Goal: Information Seeking & Learning: Learn about a topic

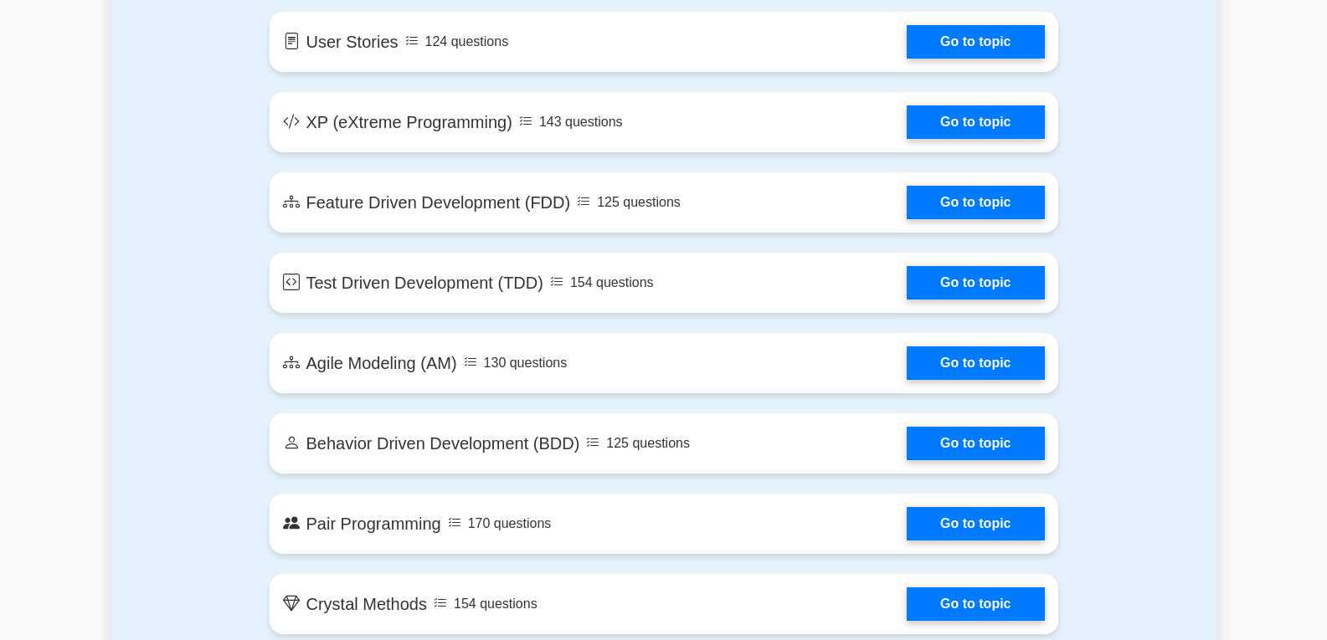
scroll to position [2508, 0]
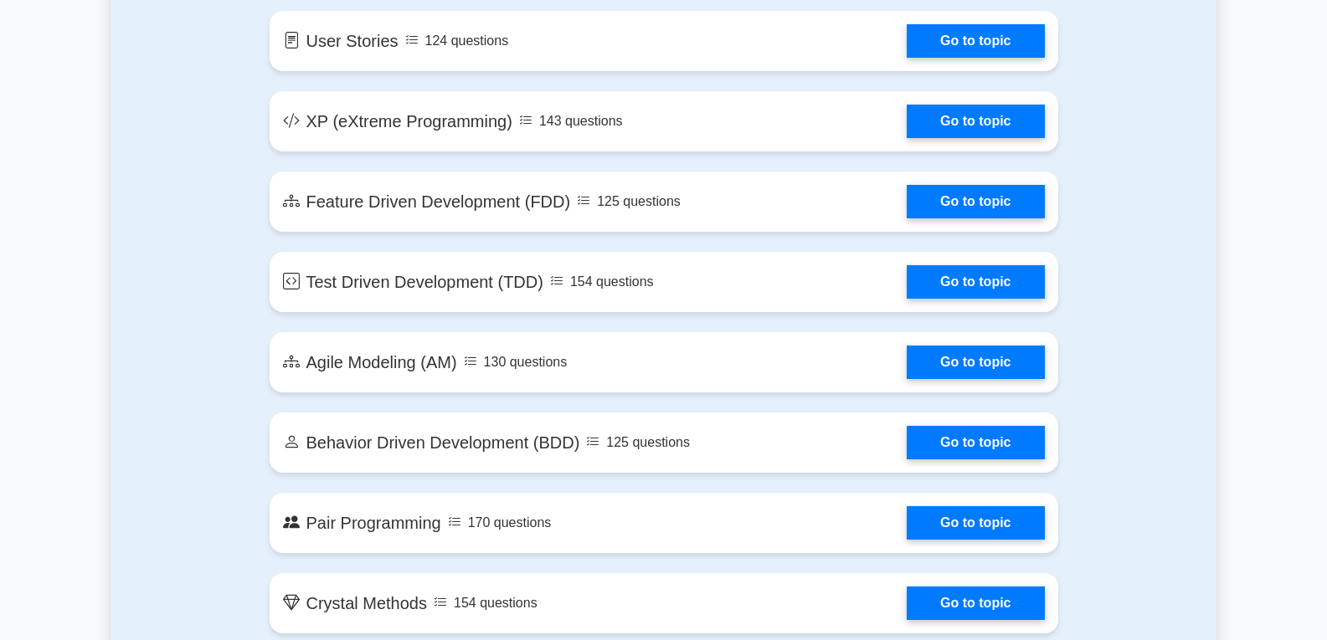
click at [907, 459] on link "Go to topic" at bounding box center [975, 442] width 137 height 33
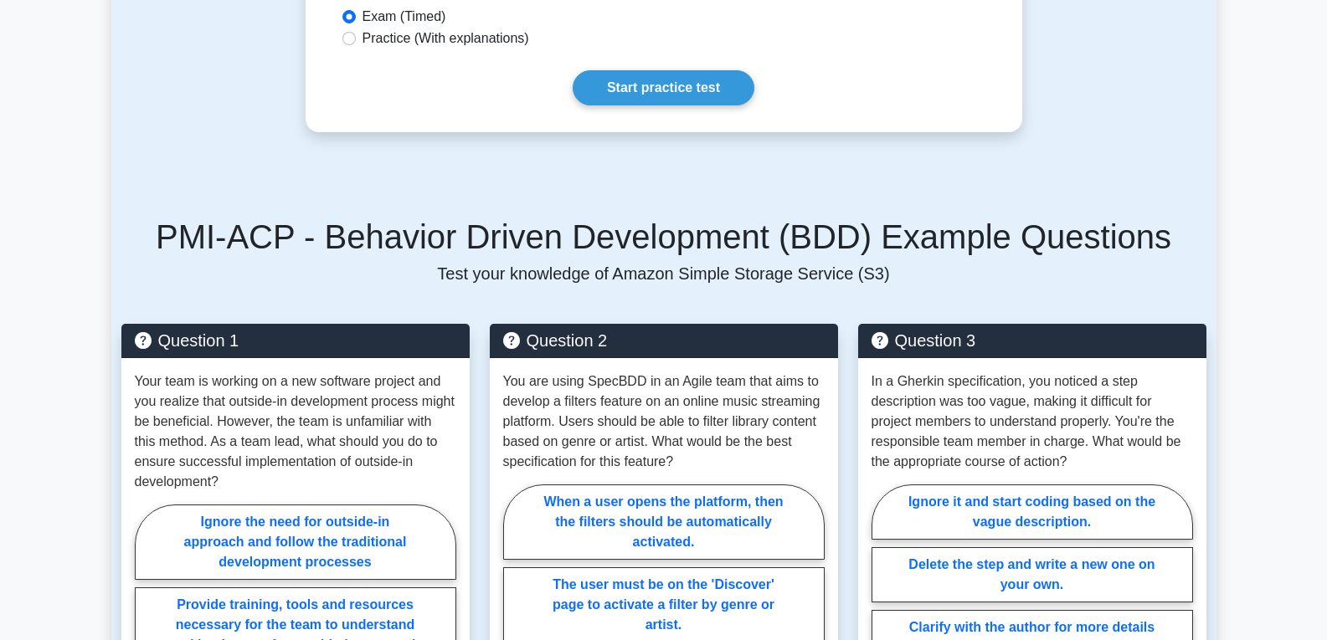
scroll to position [927, 0]
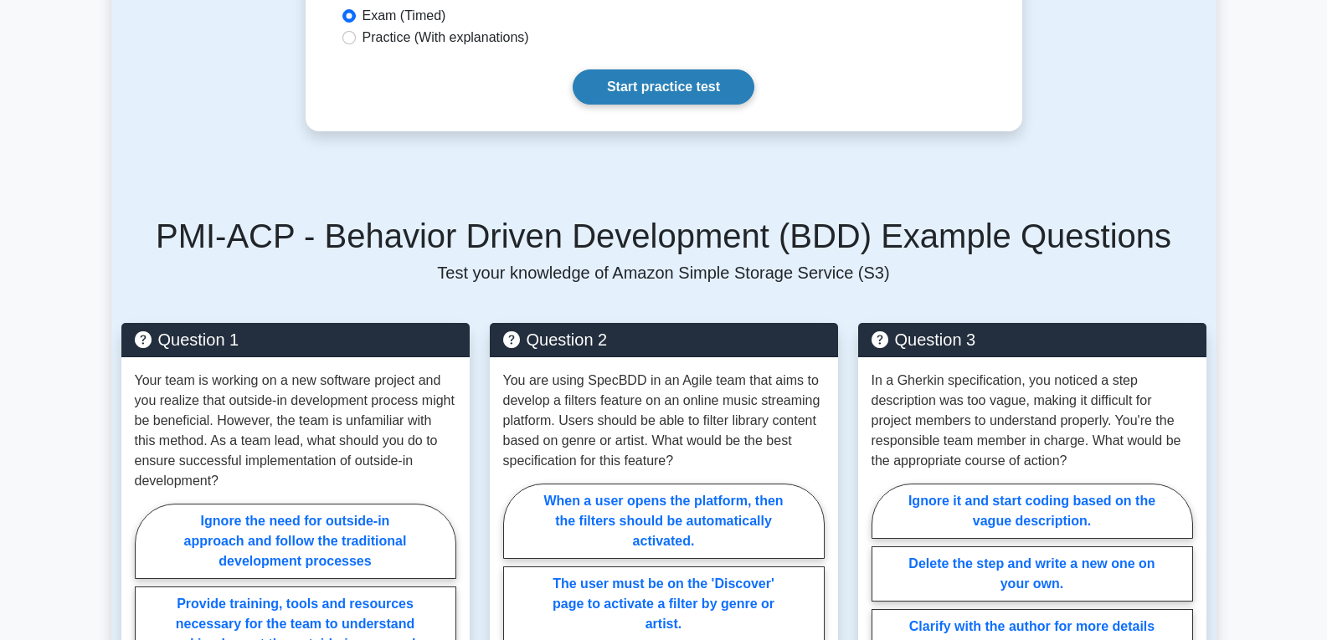
click at [681, 90] on link "Start practice test" at bounding box center [664, 86] width 182 height 35
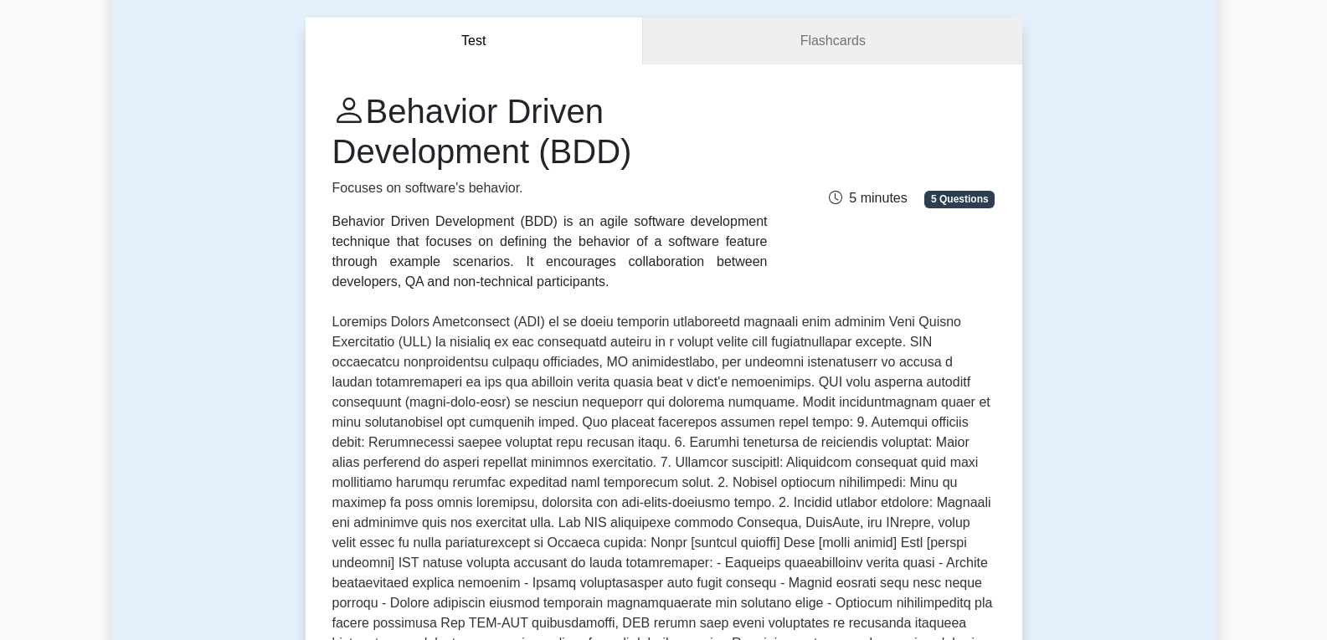
scroll to position [136, 0]
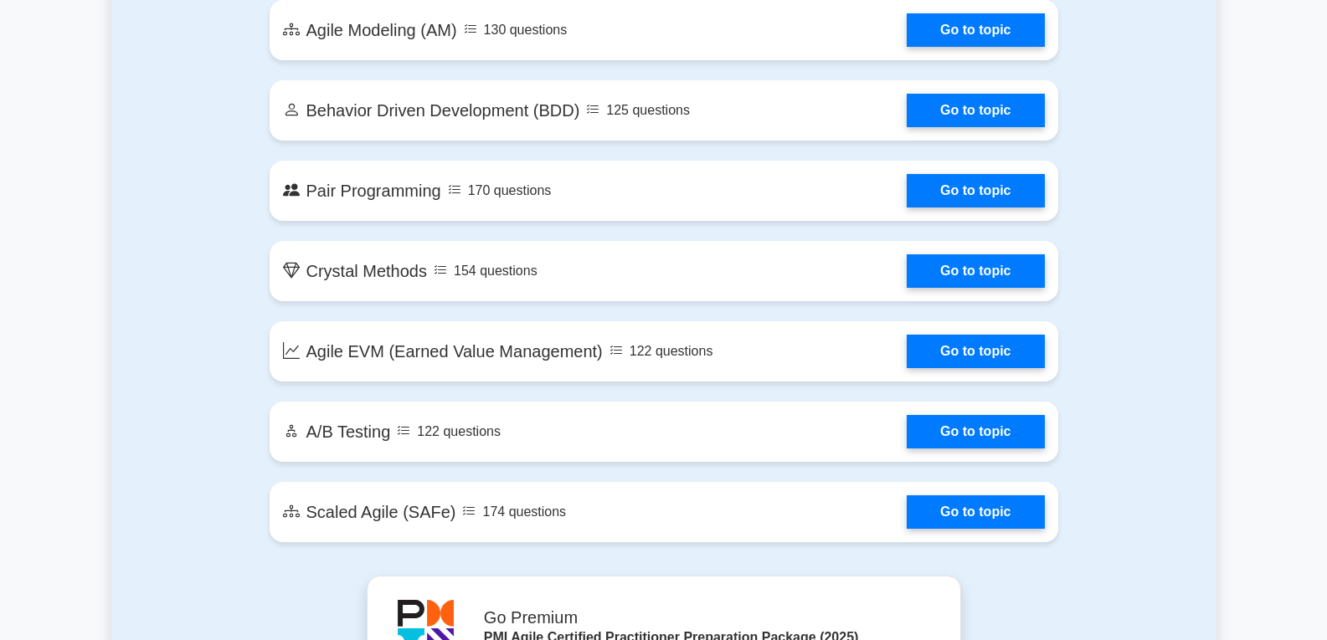
scroll to position [2839, 0]
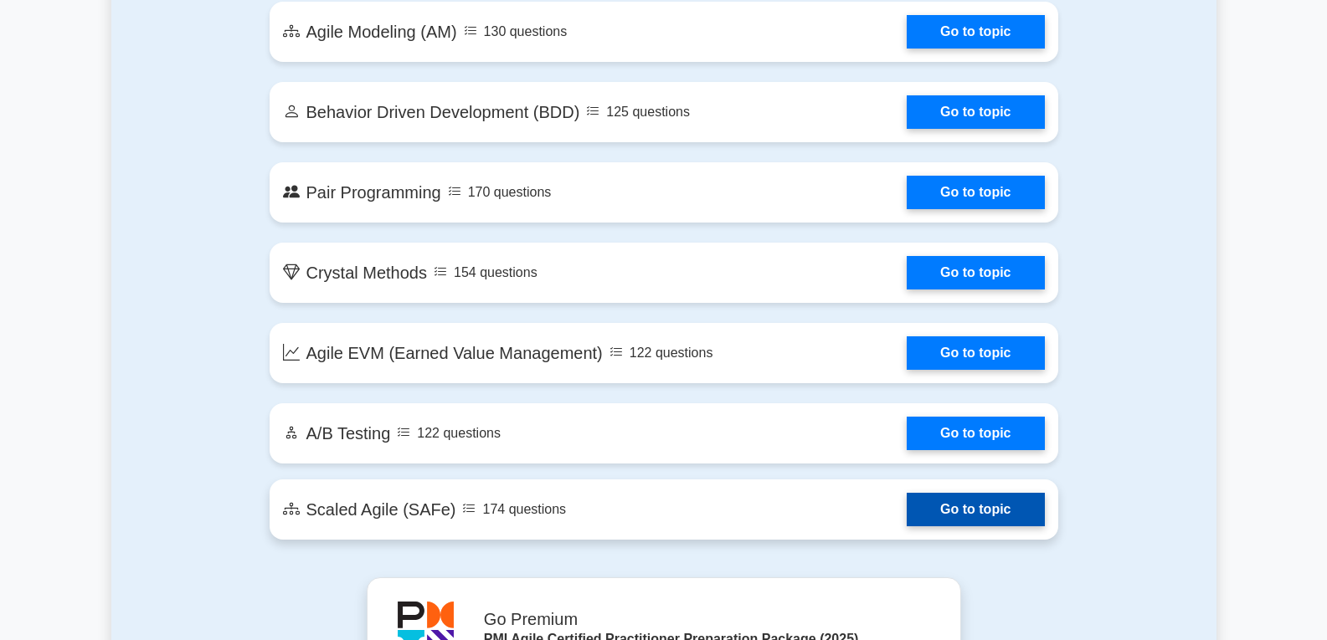
click at [907, 511] on link "Go to topic" at bounding box center [975, 509] width 137 height 33
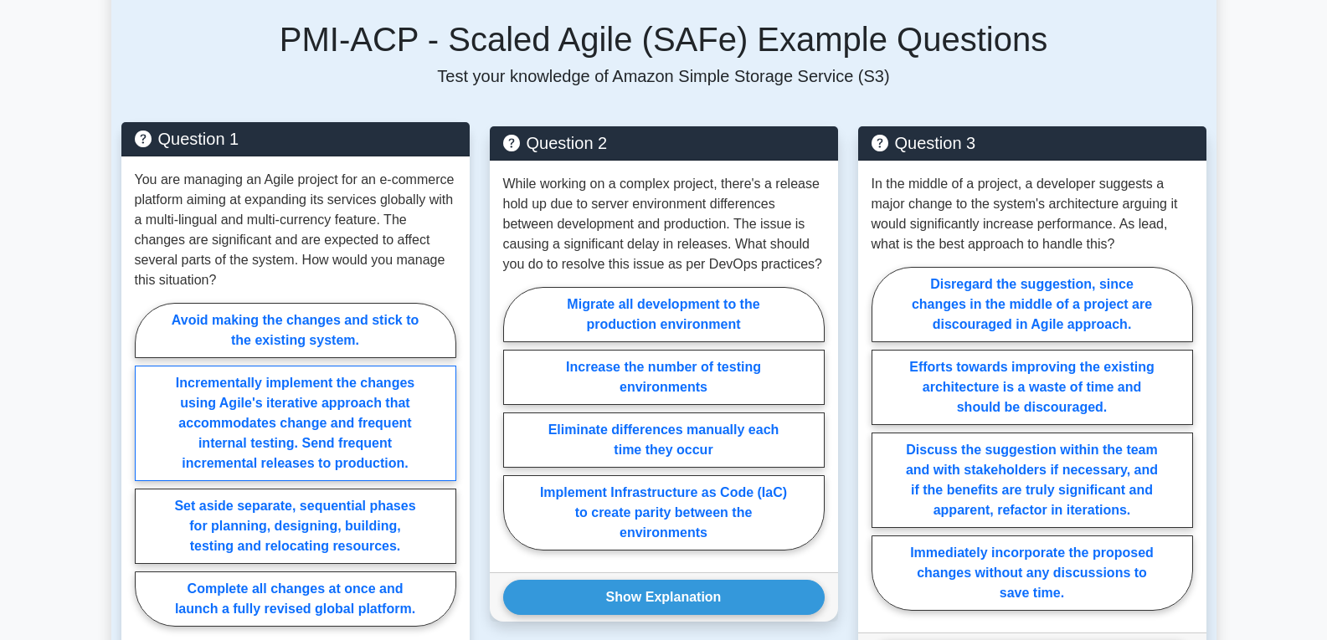
scroll to position [1155, 0]
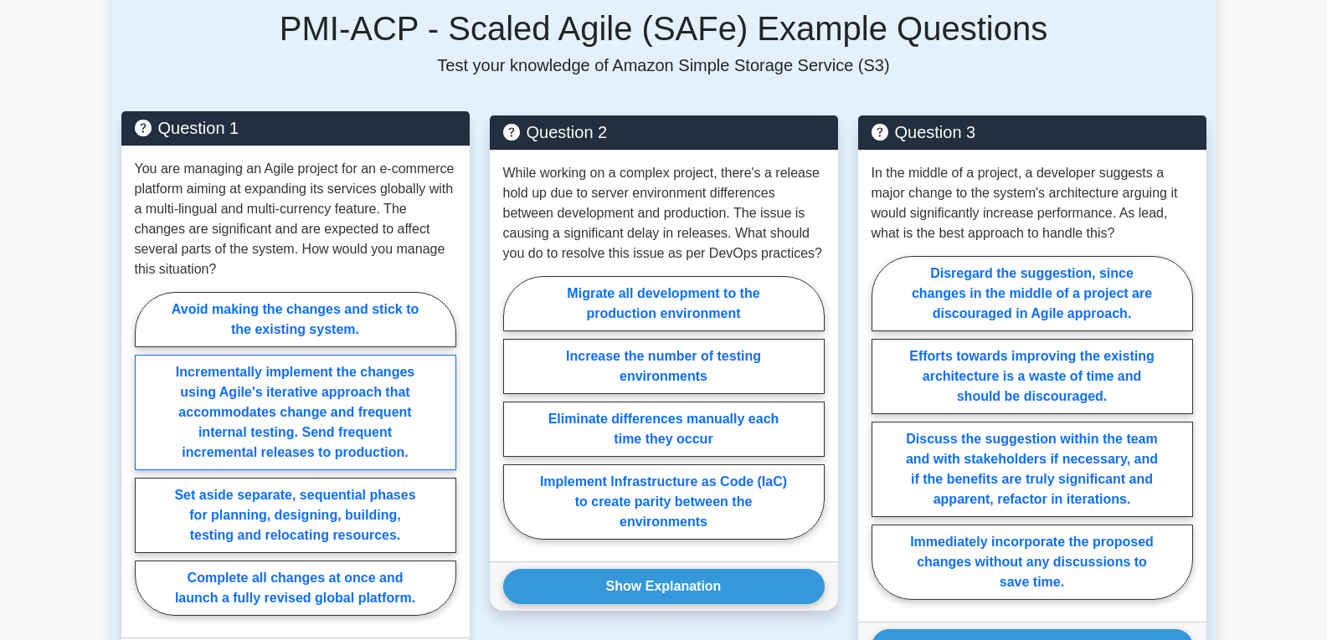
click at [393, 403] on label "Incrementally implement the changes using Agile's iterative approach that accom…" at bounding box center [295, 413] width 321 height 116
click at [146, 454] on input "Incrementally implement the changes using Agile's iterative approach that accom…" at bounding box center [140, 459] width 11 height 11
radio input "true"
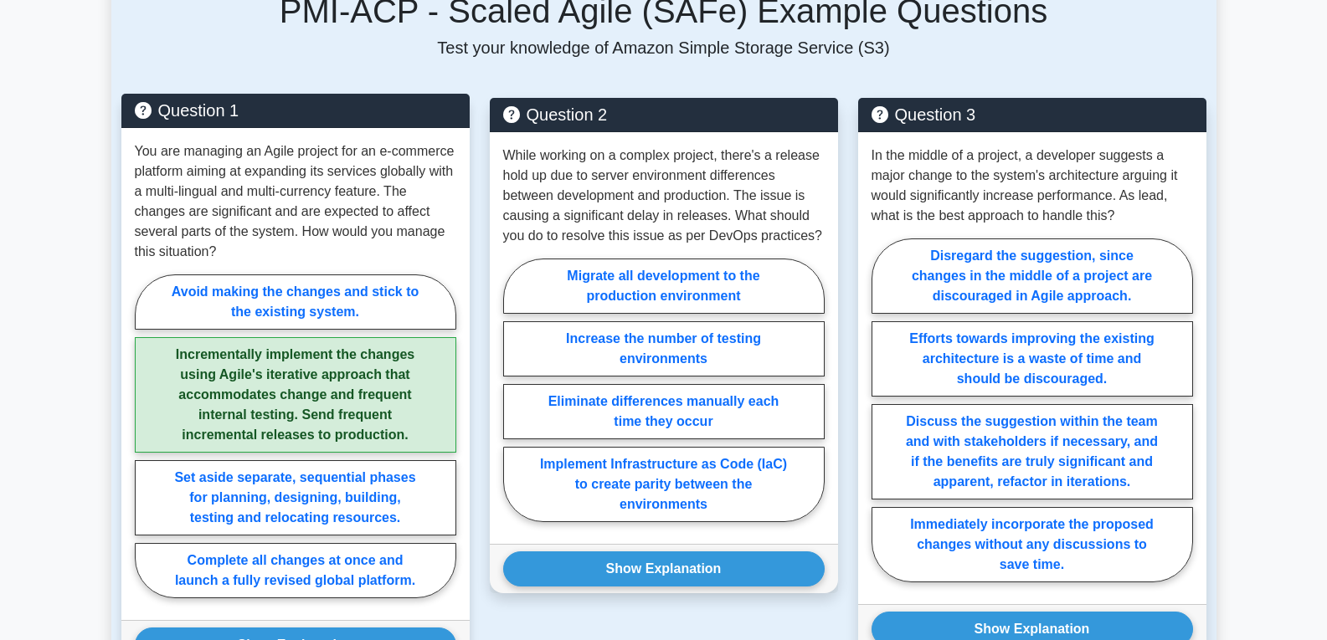
scroll to position [1179, 0]
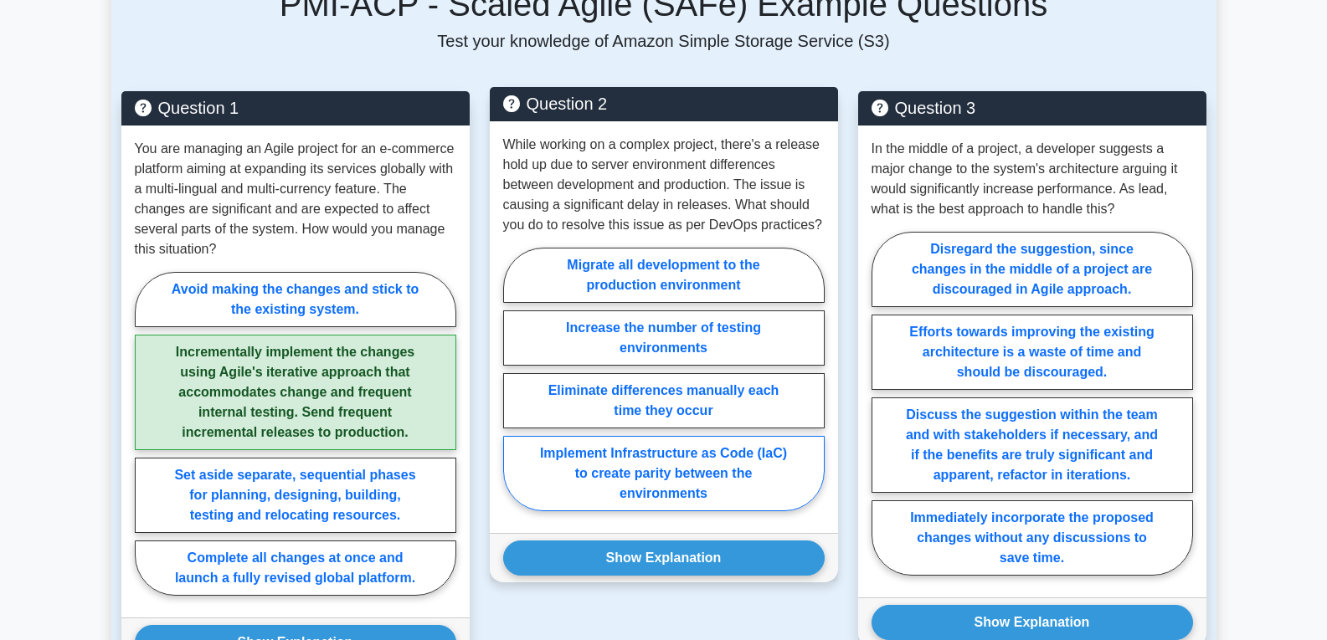
click at [643, 451] on label "Implement Infrastructure as Code (IaC) to create parity between the environments" at bounding box center [663, 473] width 321 height 75
click at [514, 390] on input "Implement Infrastructure as Code (IaC) to create parity between the environments" at bounding box center [508, 384] width 11 height 11
radio input "true"
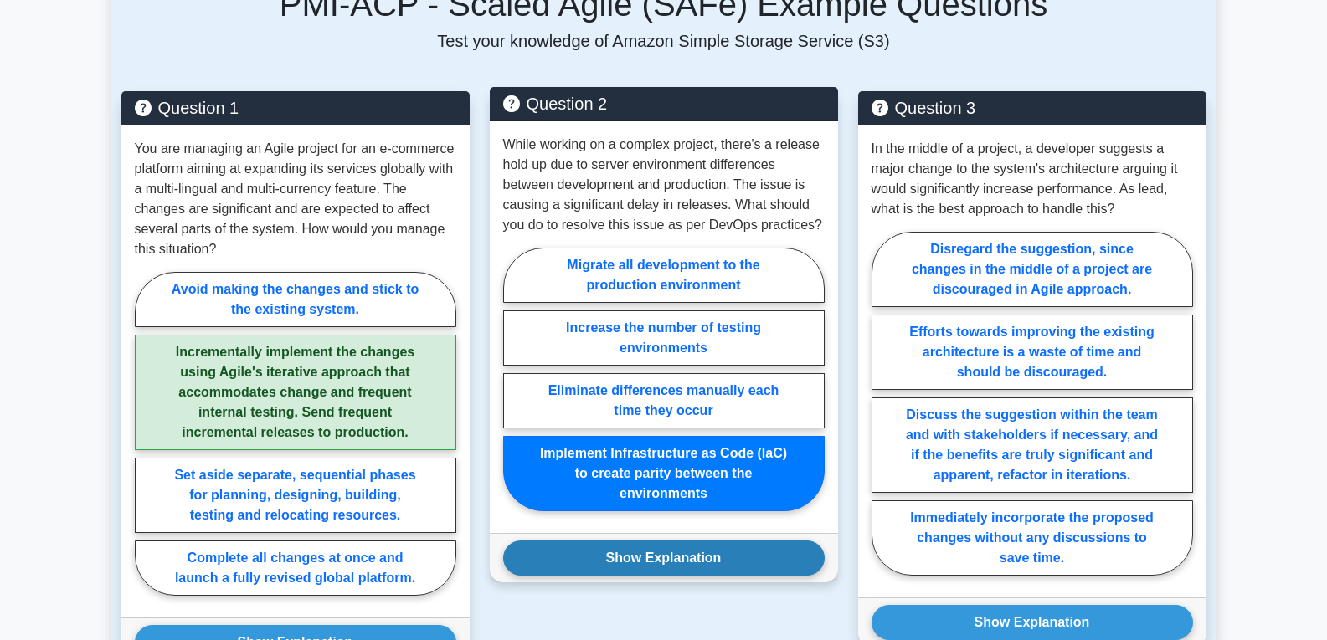
click at [657, 541] on button "Show Explanation" at bounding box center [663, 558] width 321 height 35
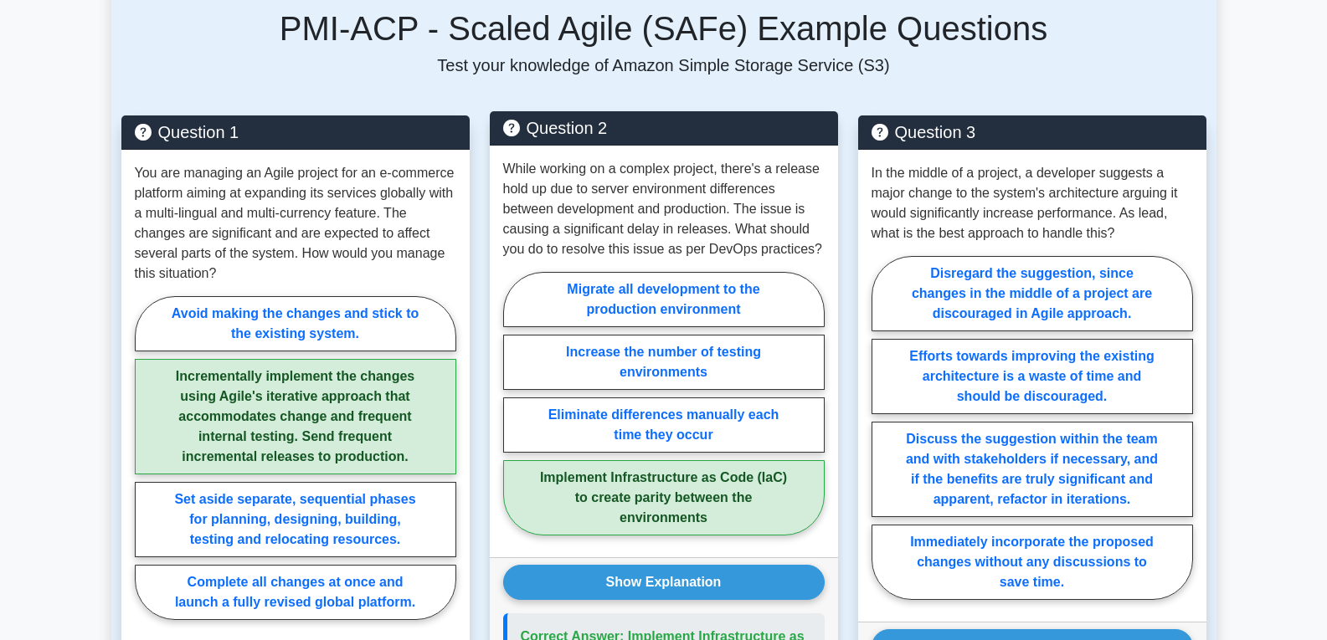
scroll to position [1149, 0]
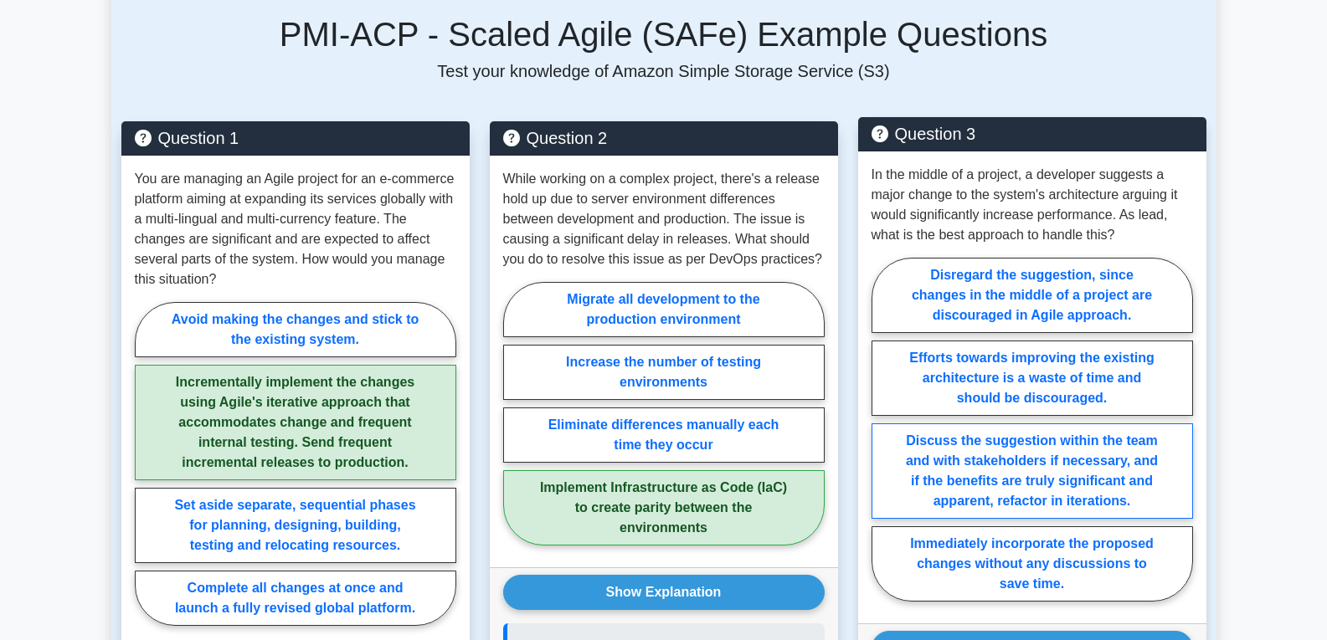
click at [932, 442] on label "Discuss the suggestion within the team and with stakeholders if necessary, and …" at bounding box center [1031, 471] width 321 height 95
click at [882, 440] on input "Discuss the suggestion within the team and with stakeholders if necessary, and …" at bounding box center [876, 434] width 11 height 11
radio input "true"
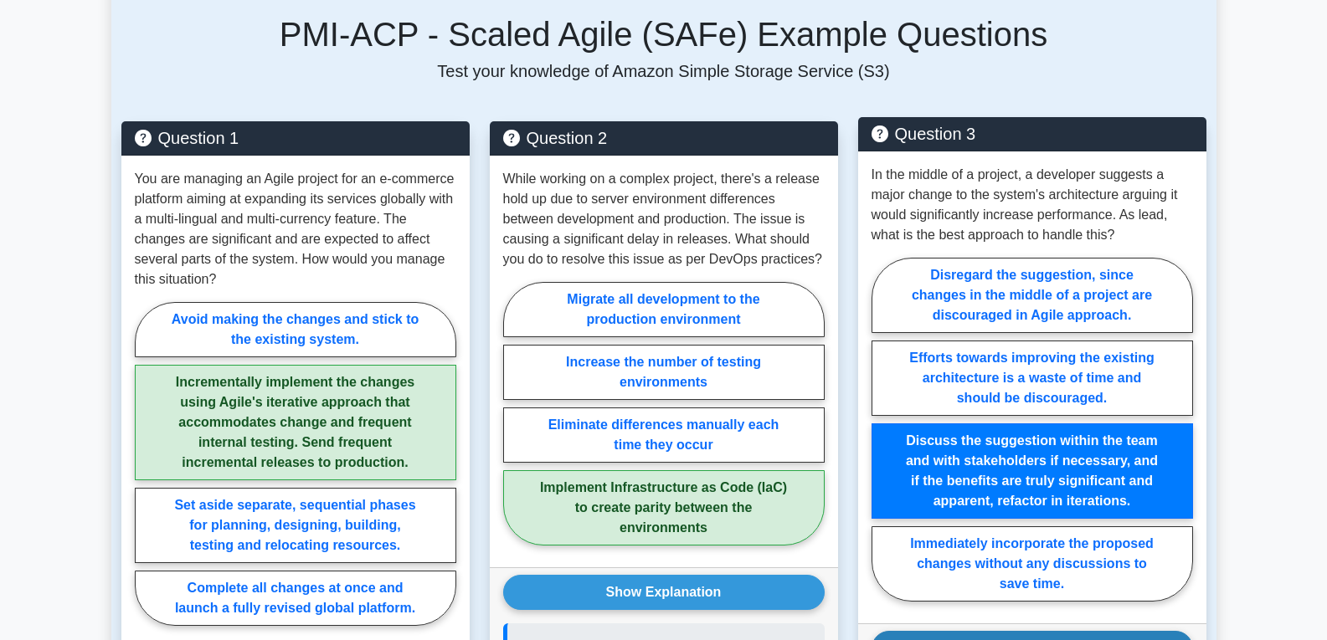
drag, startPoint x: 1025, startPoint y: 625, endPoint x: 1023, endPoint y: 616, distance: 9.5
click at [1023, 631] on button "Show Explanation" at bounding box center [1031, 648] width 321 height 35
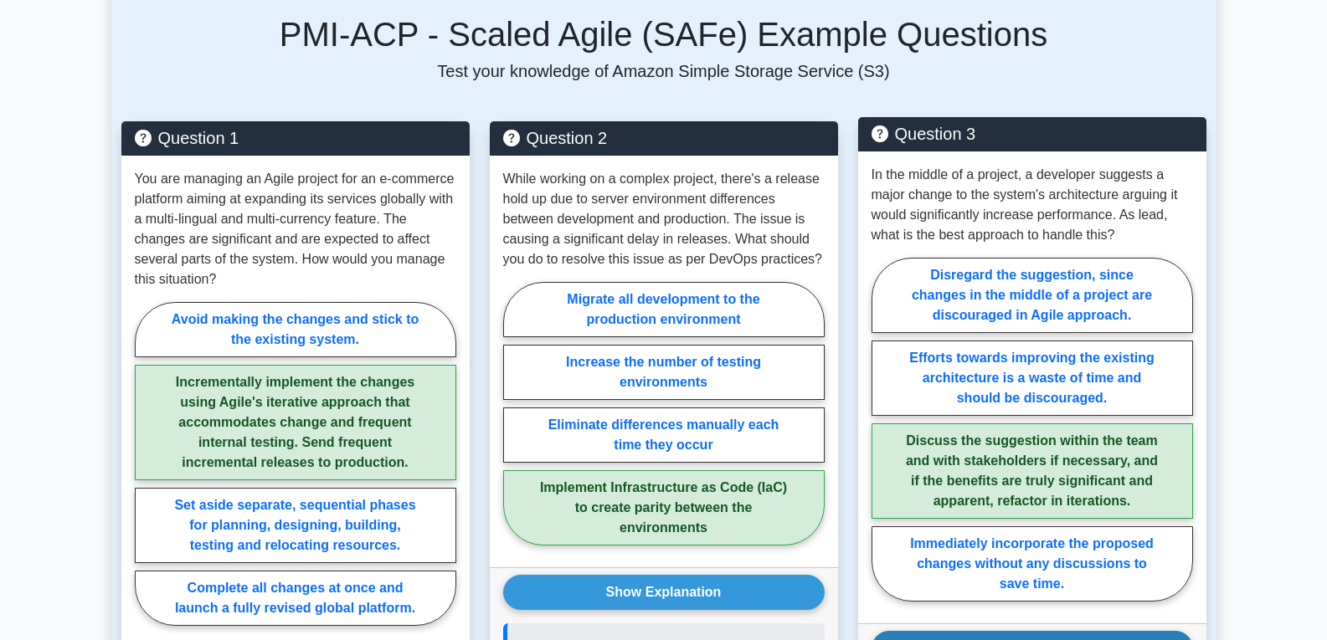
click at [1023, 631] on button "Show Explanation" at bounding box center [1031, 648] width 321 height 35
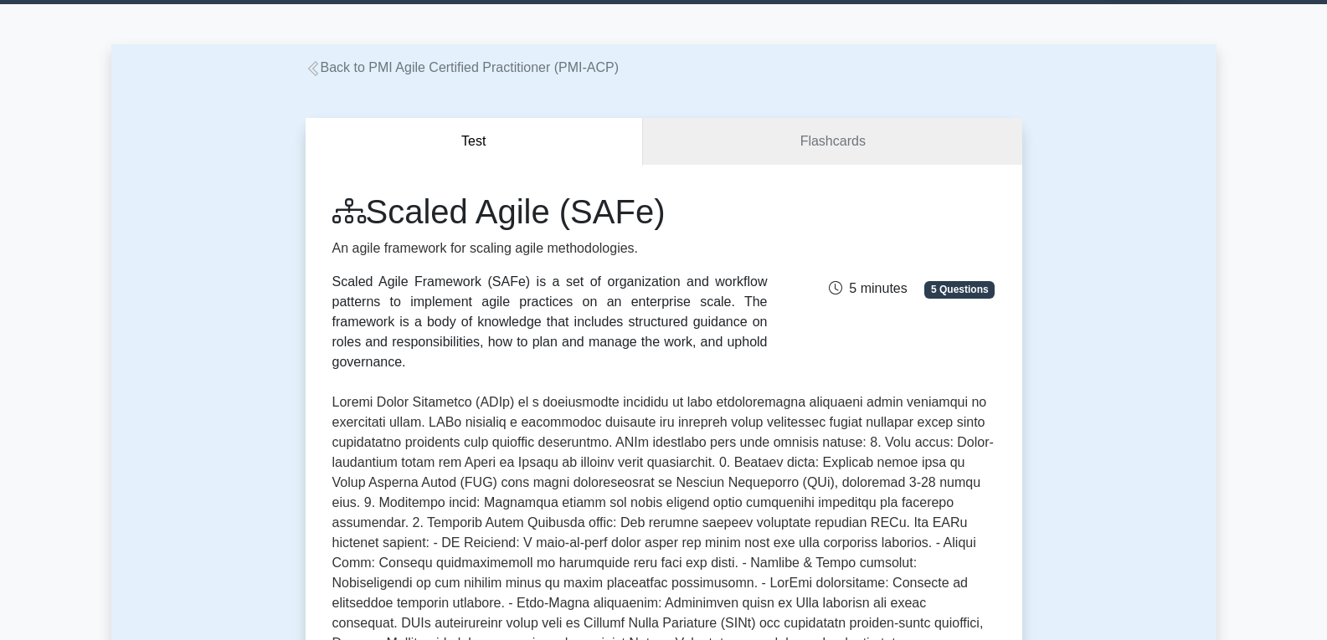
scroll to position [0, 0]
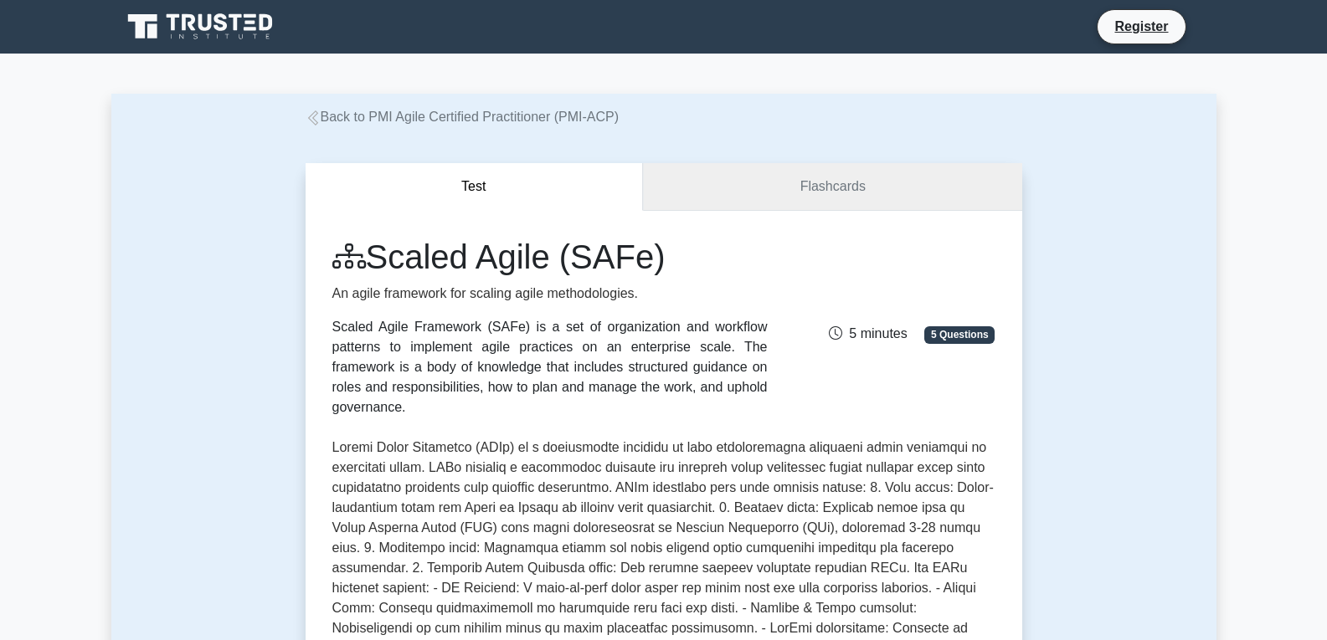
click at [840, 199] on link "Flashcards" at bounding box center [832, 187] width 378 height 48
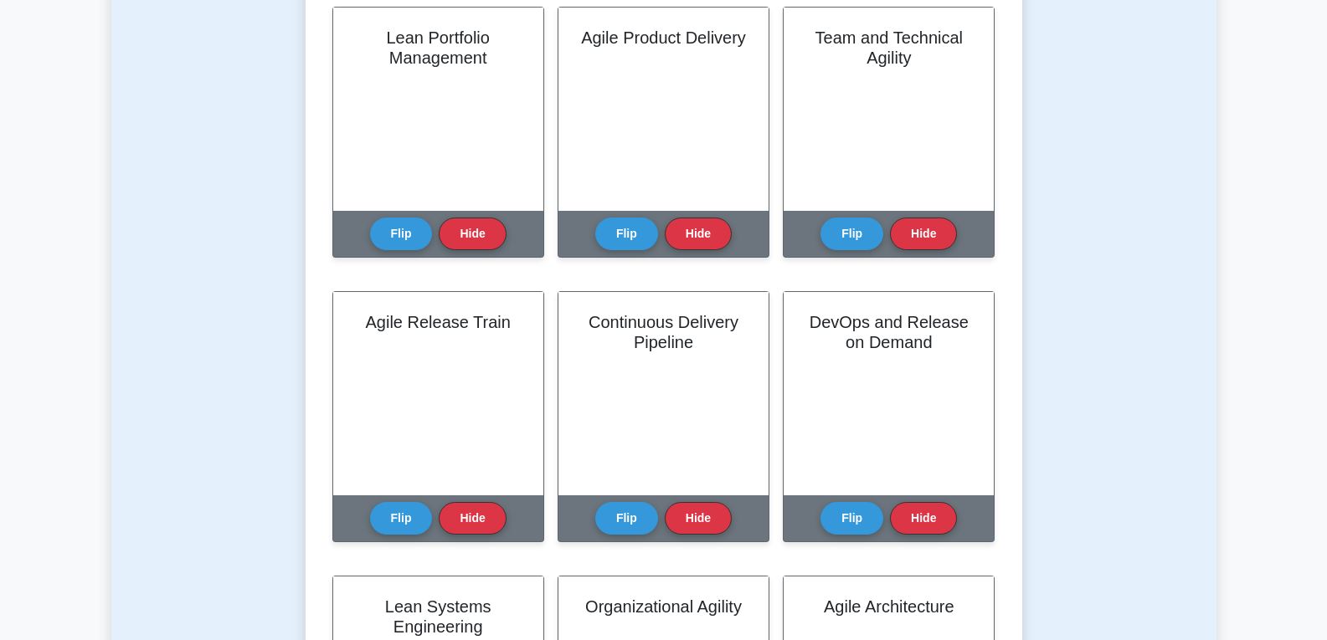
scroll to position [819, 0]
